Goal: Navigation & Orientation: Go to known website

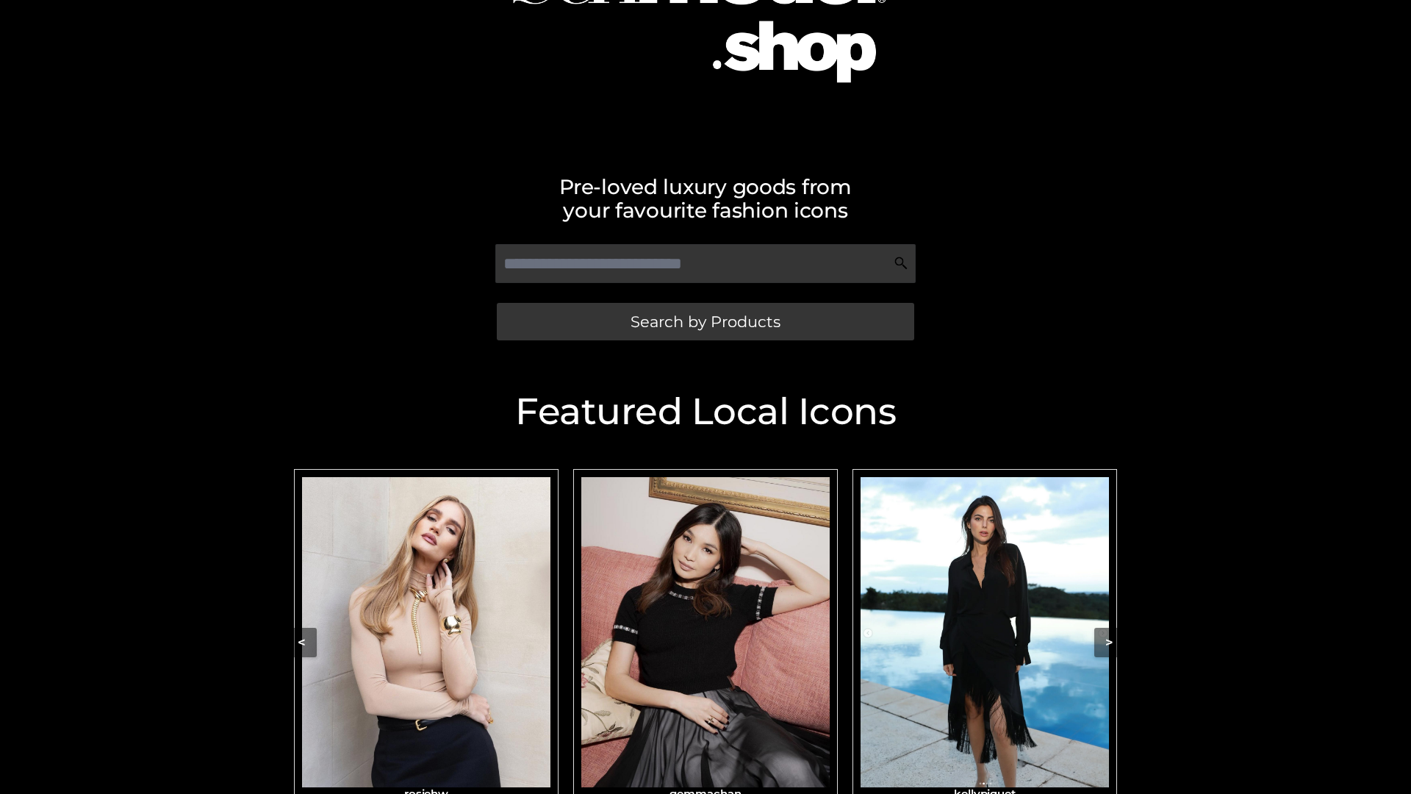
scroll to position [161, 0]
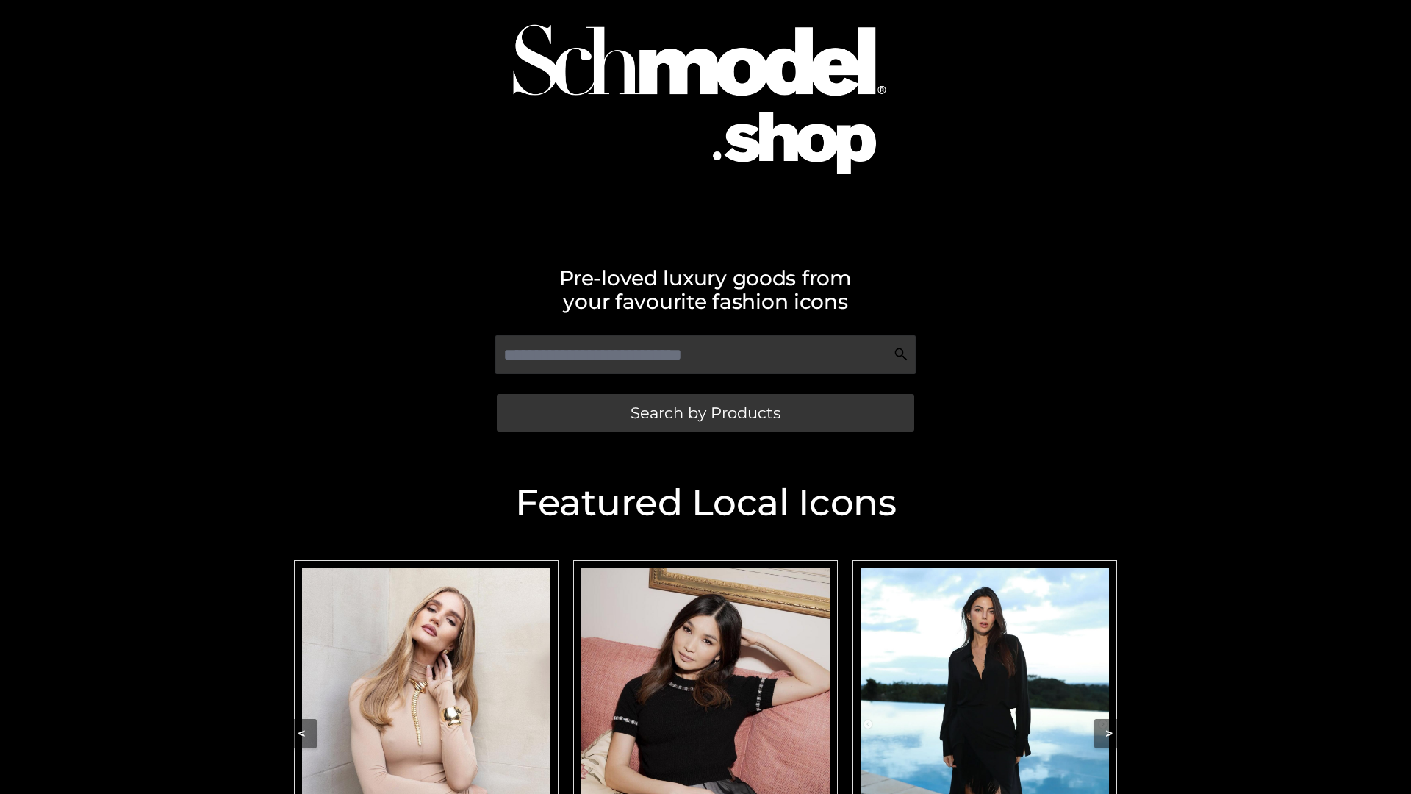
scroll to position [117, 0]
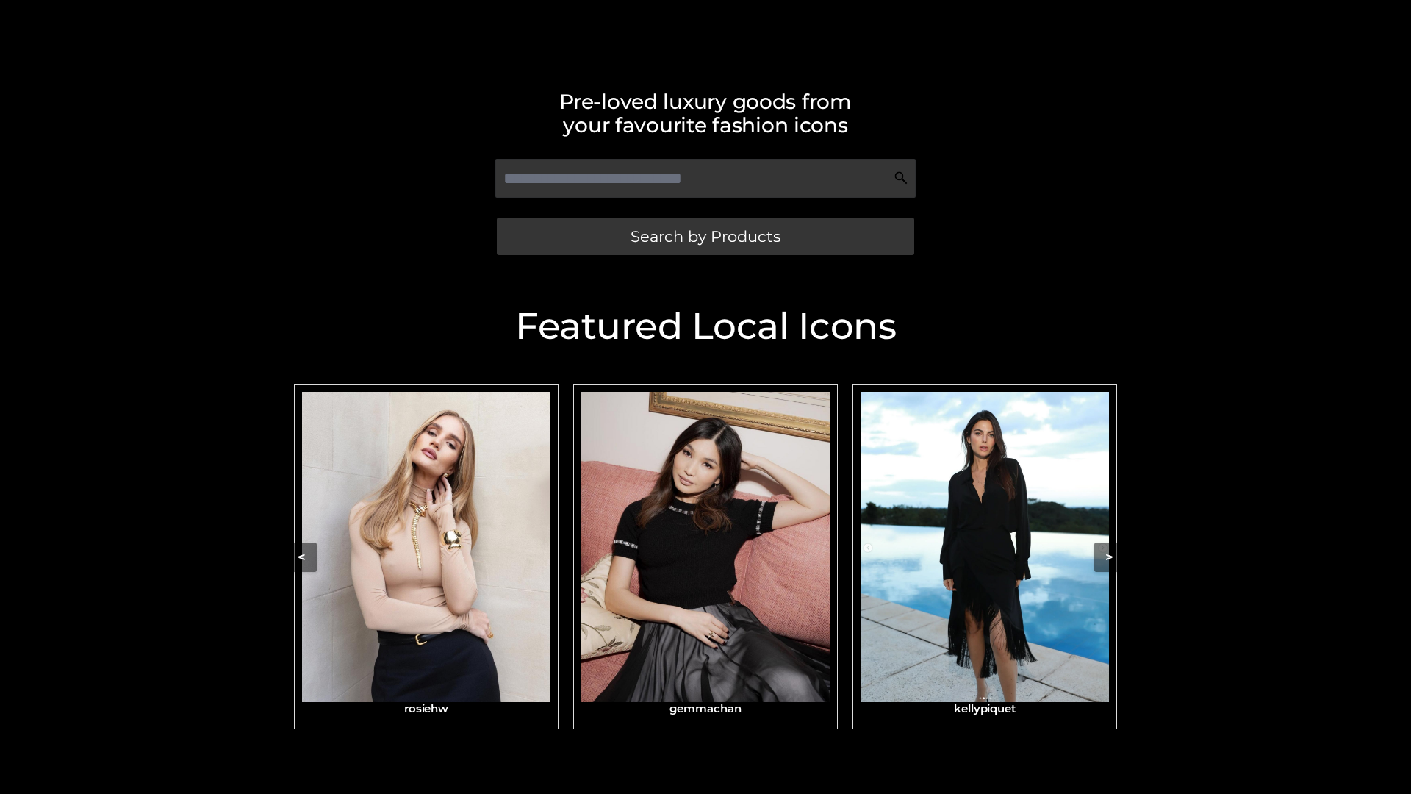
scroll to position [312, 0]
